Goal: Task Accomplishment & Management: Manage account settings

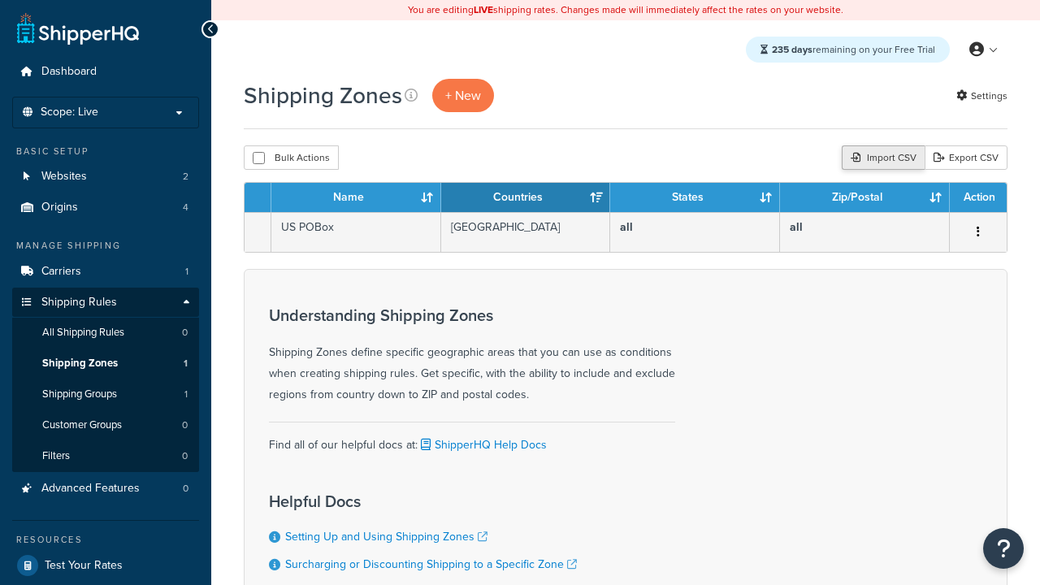
click at [881, 158] on div "Import CSV" at bounding box center [883, 157] width 83 height 24
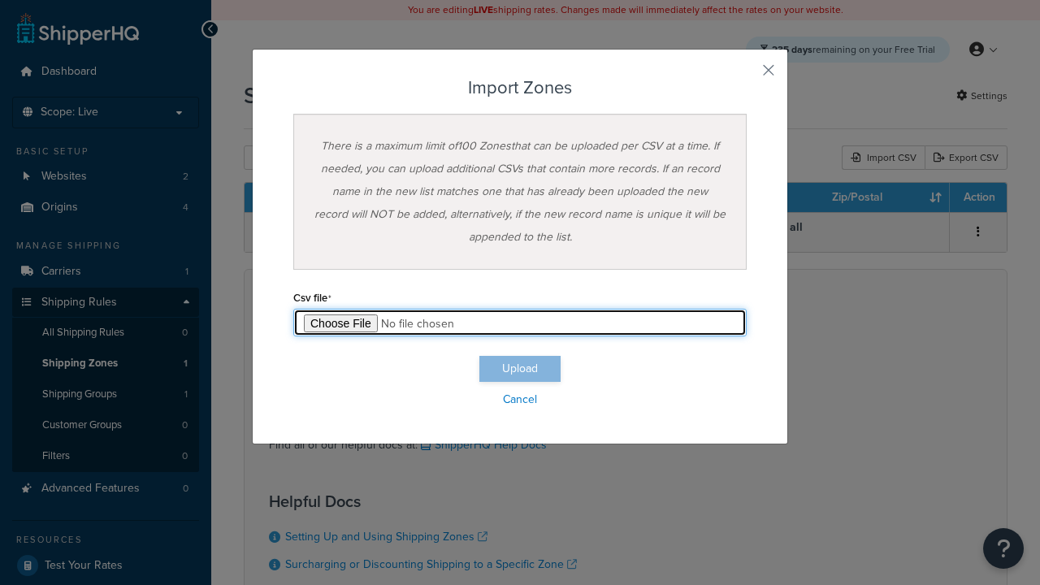
click at [520, 323] on input "file" at bounding box center [520, 323] width 454 height 28
type input "C:\fakepath\importZonesSuccess.csv"
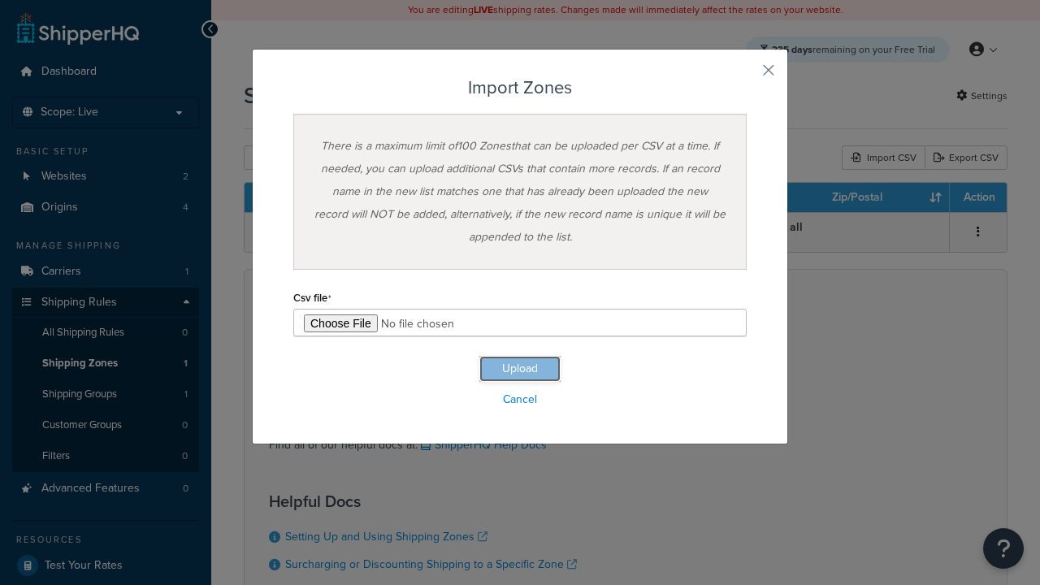
click at [520, 369] on button "Upload" at bounding box center [520, 369] width 81 height 26
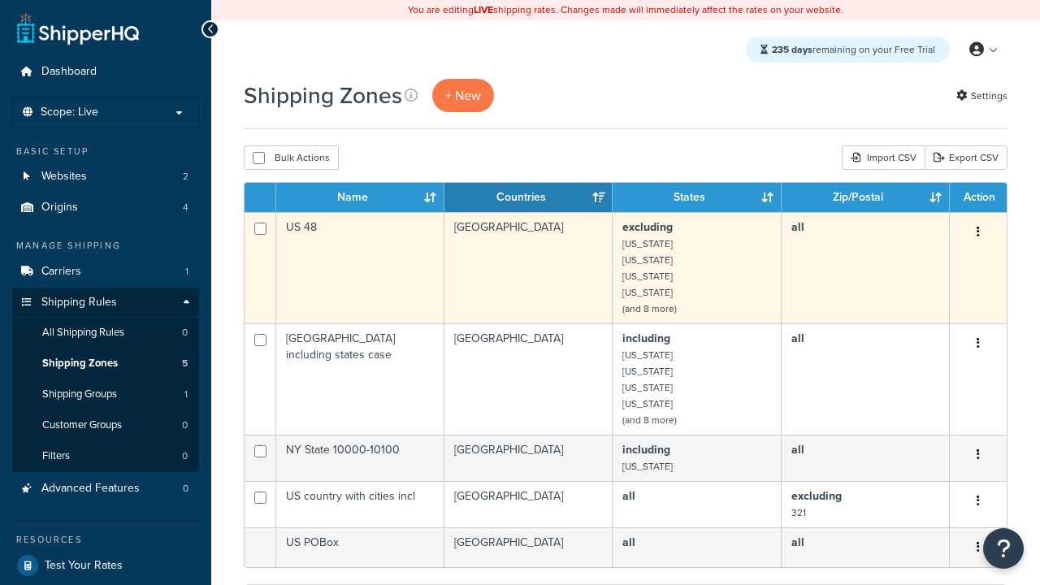
click at [978, 233] on icon "button" at bounding box center [978, 231] width 3 height 11
click at [0, 0] on link "Delete" at bounding box center [0, 0] width 0 height 0
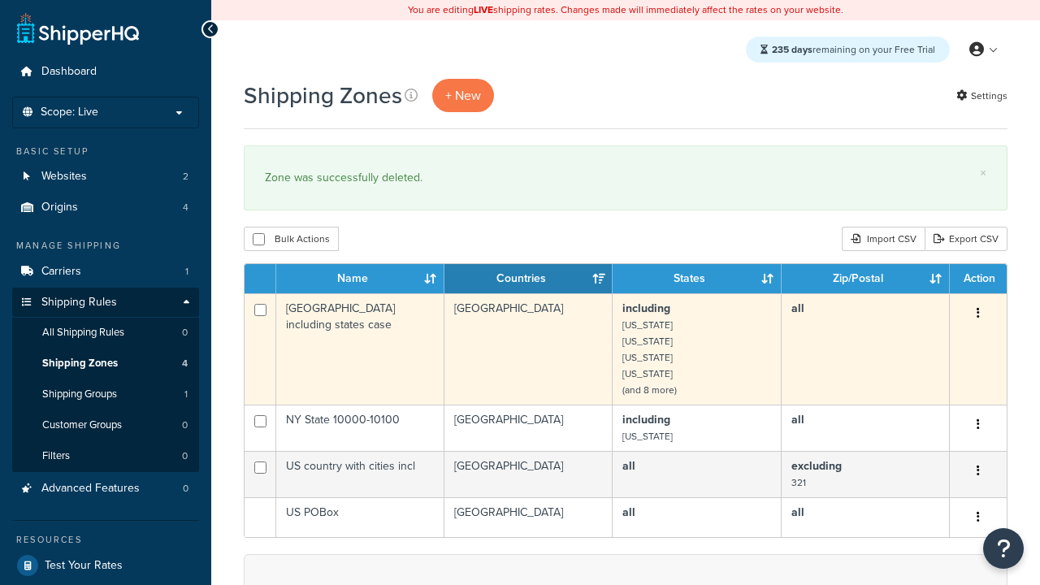
click at [978, 315] on icon "button" at bounding box center [978, 312] width 3 height 11
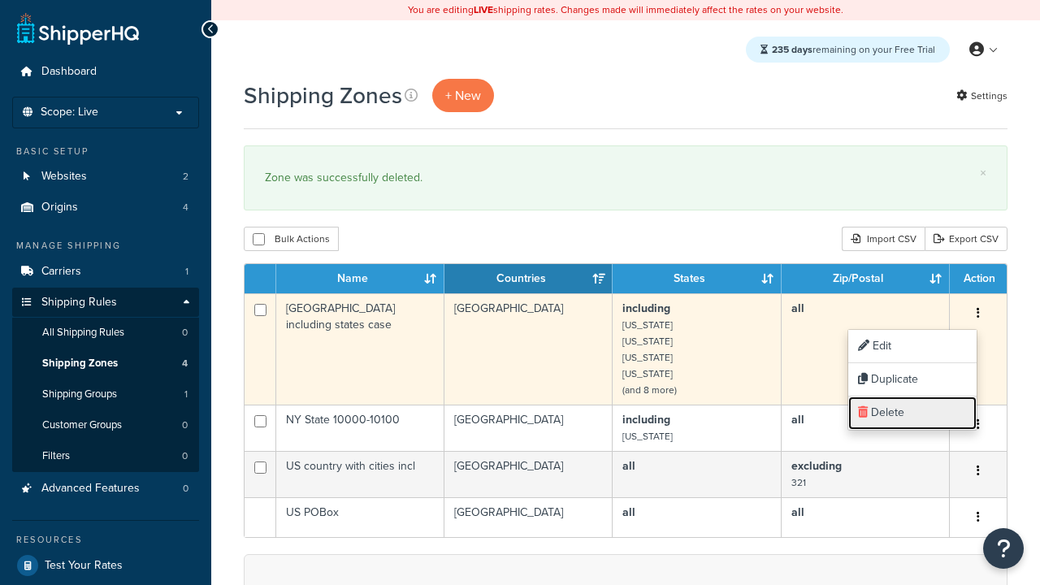
click at [912, 413] on link "Delete" at bounding box center [913, 413] width 128 height 33
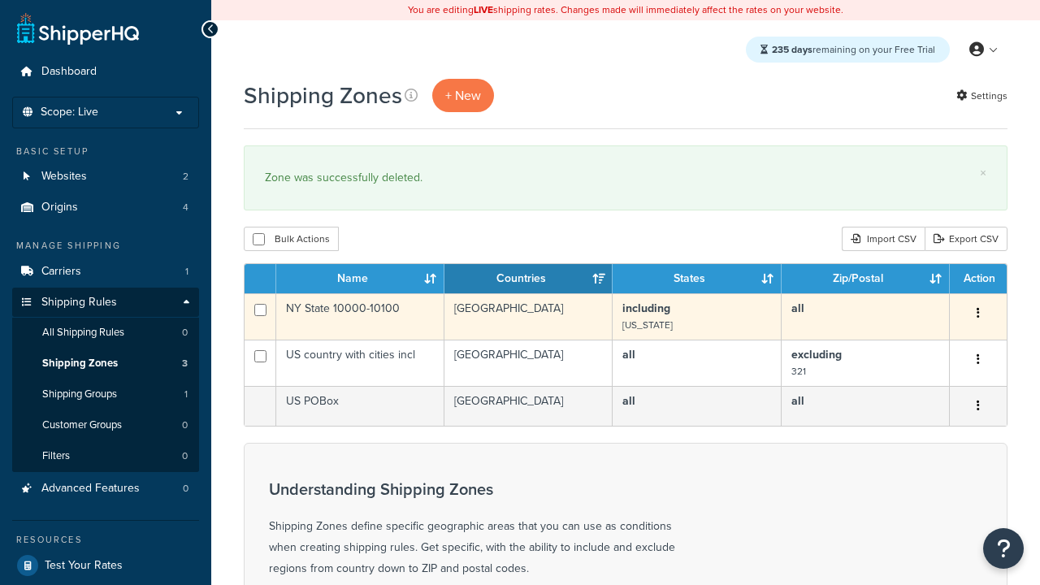
click at [978, 315] on icon "button" at bounding box center [978, 312] width 3 height 11
click at [0, 0] on link "Delete" at bounding box center [0, 0] width 0 height 0
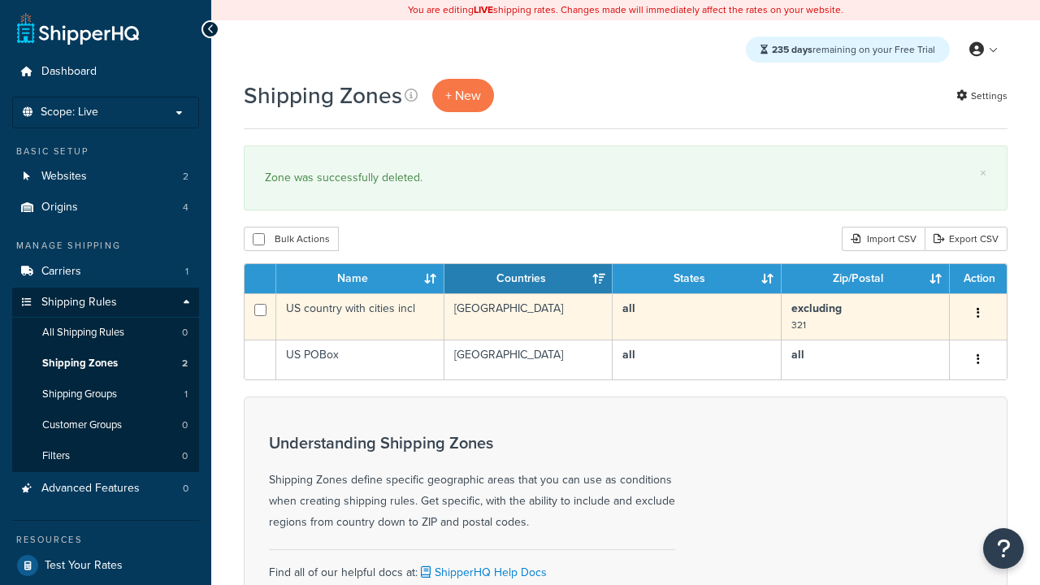
click at [978, 315] on icon "button" at bounding box center [978, 312] width 3 height 11
click at [0, 0] on link "Delete" at bounding box center [0, 0] width 0 height 0
